Goal: Information Seeking & Learning: Learn about a topic

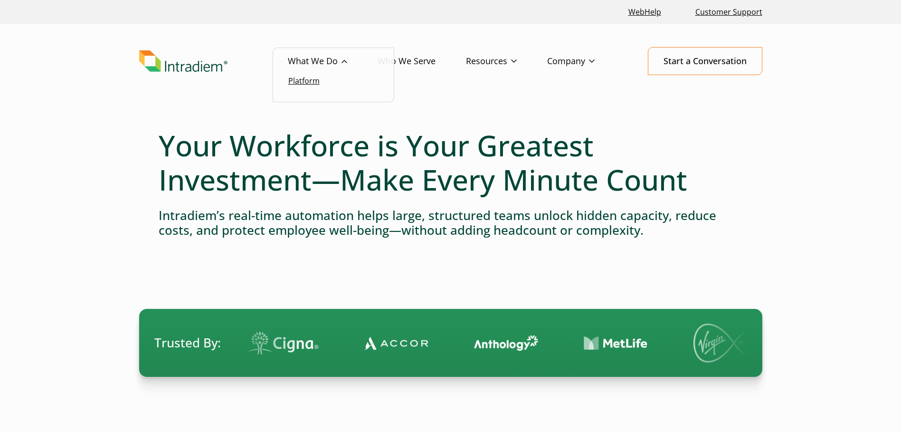
click at [307, 81] on link "Platform" at bounding box center [303, 81] width 31 height 10
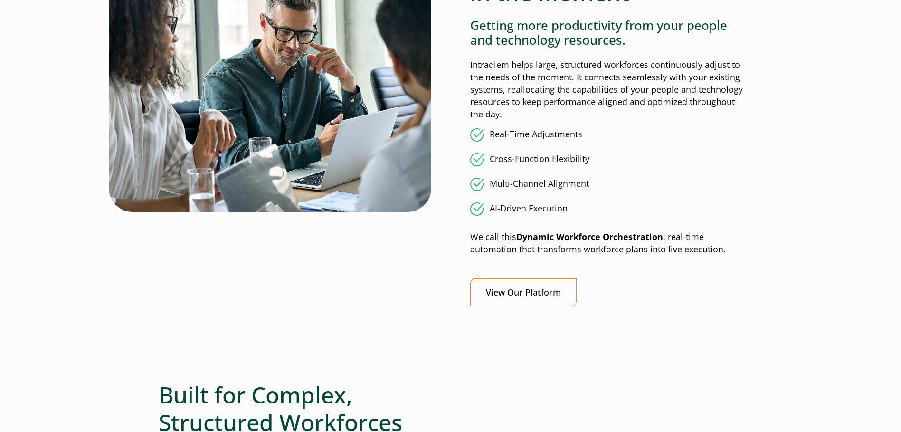
scroll to position [810, 0]
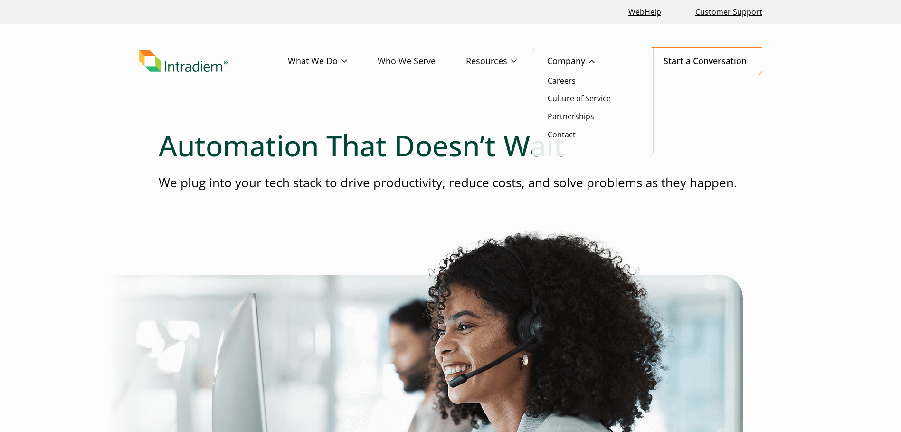
click at [574, 61] on link "Company" at bounding box center [586, 62] width 78 height 28
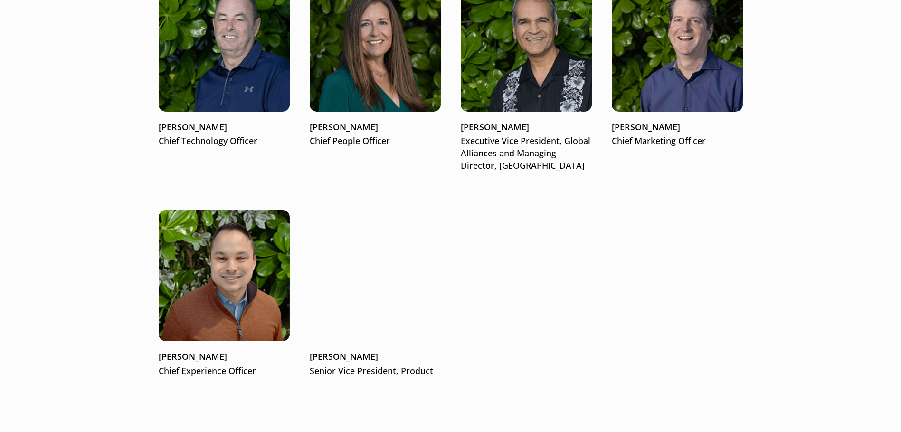
scroll to position [1615, 0]
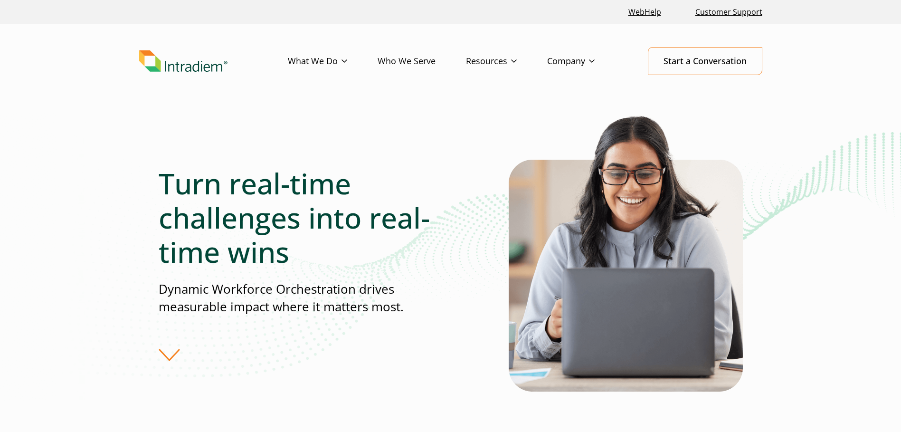
click at [126, 136] on div "Turn real-time challenges into real-time wins Dynamic Workforce Orchestration d…" at bounding box center [451, 263] width 684 height 301
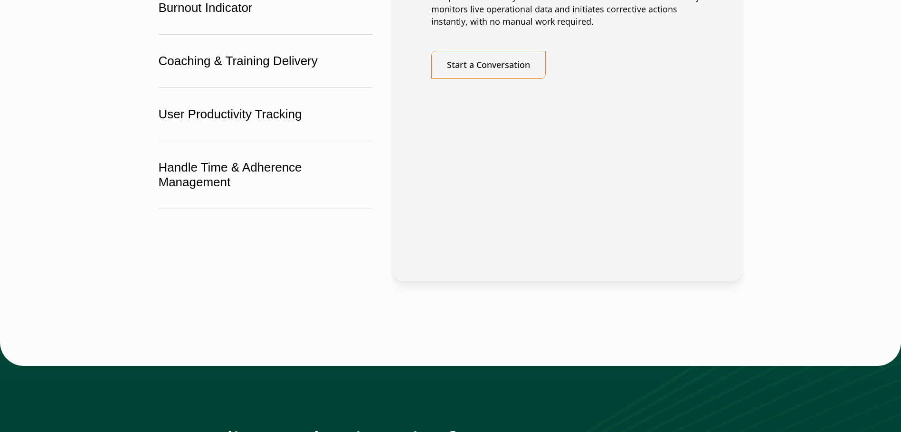
scroll to position [1853, 0]
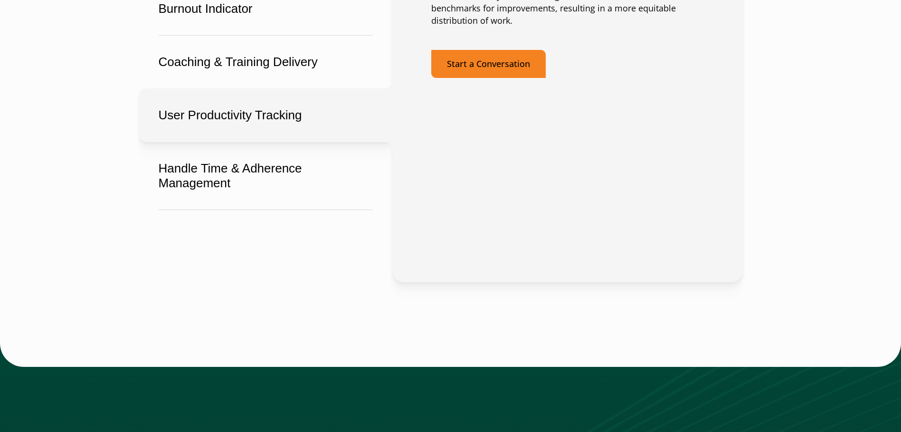
click at [462, 78] on link "Start a Conversation" at bounding box center [488, 64] width 114 height 28
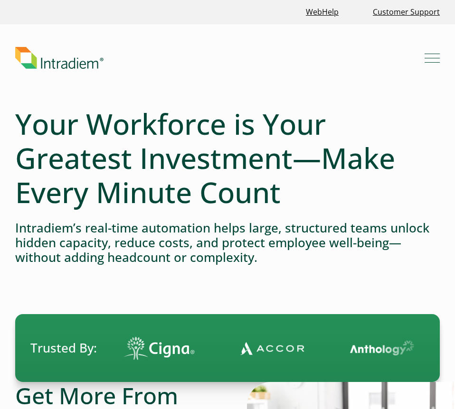
click at [443, 56] on div "Menu What We Do Platform Who We Serve Resources Blog Events & Webinars News Suc…" at bounding box center [227, 58] width 455 height 22
click at [431, 56] on button "Menu" at bounding box center [432, 57] width 15 height 15
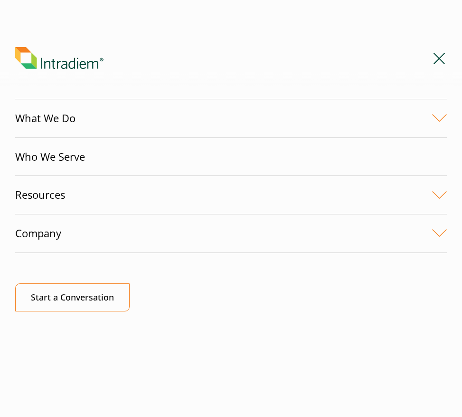
click at [102, 67] on img "Link to homepage of Intradiem" at bounding box center [59, 58] width 88 height 22
click at [44, 196] on link "Resources" at bounding box center [231, 195] width 432 height 38
click at [440, 199] on link "Resources" at bounding box center [231, 195] width 432 height 38
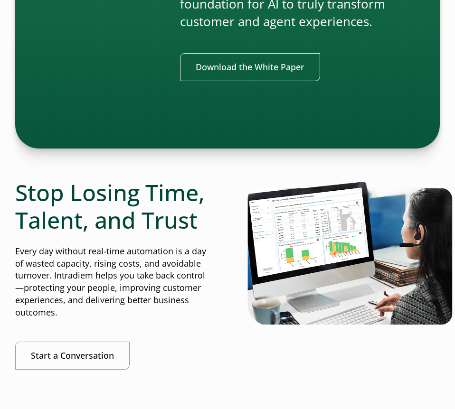
scroll to position [2415, 0]
